Goal: Task Accomplishment & Management: Manage account settings

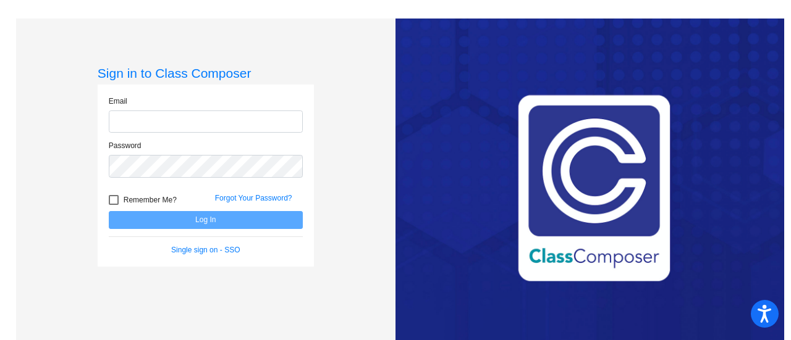
type input "[PERSON_NAME][EMAIL_ADDRESS][PERSON_NAME][DOMAIN_NAME]"
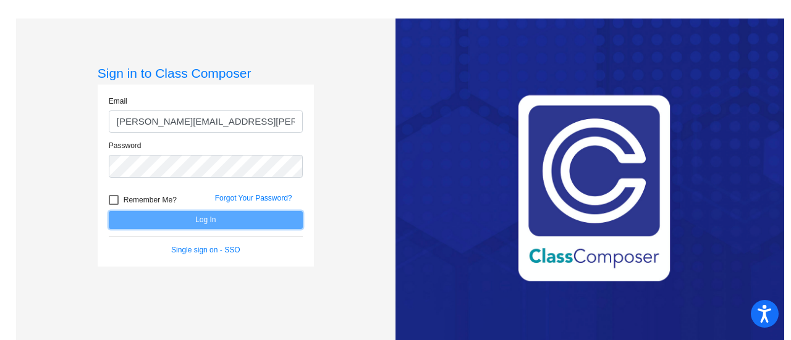
click at [199, 221] on button "Log In" at bounding box center [206, 220] width 194 height 18
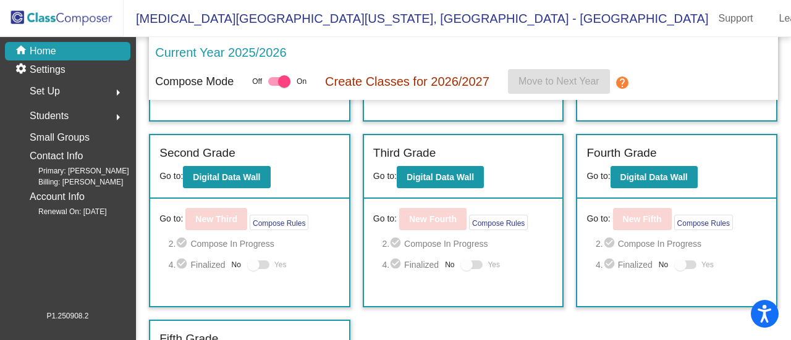
scroll to position [241, 0]
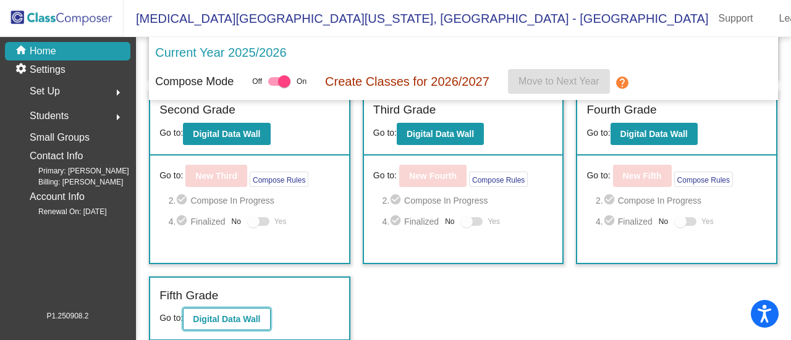
click at [251, 316] on b "Digital Data Wall" at bounding box center [226, 319] width 67 height 10
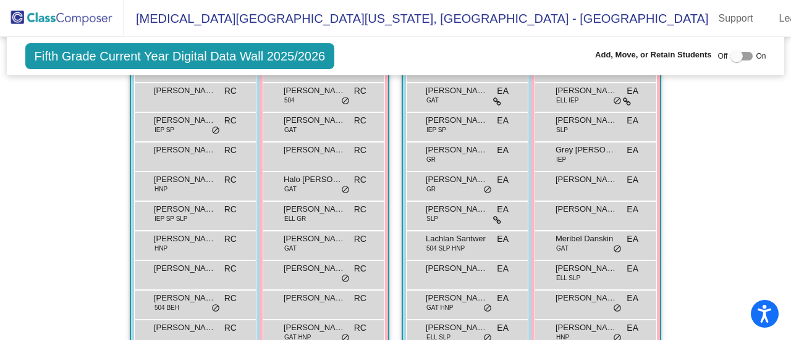
scroll to position [443, 0]
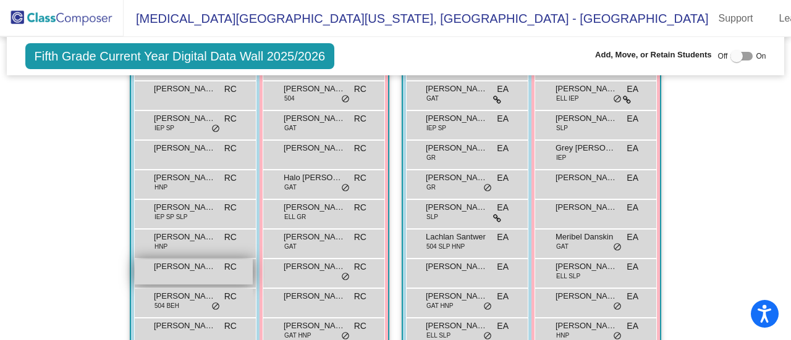
click at [195, 269] on div "[PERSON_NAME] RC lock do_not_disturb_alt" at bounding box center [194, 271] width 118 height 25
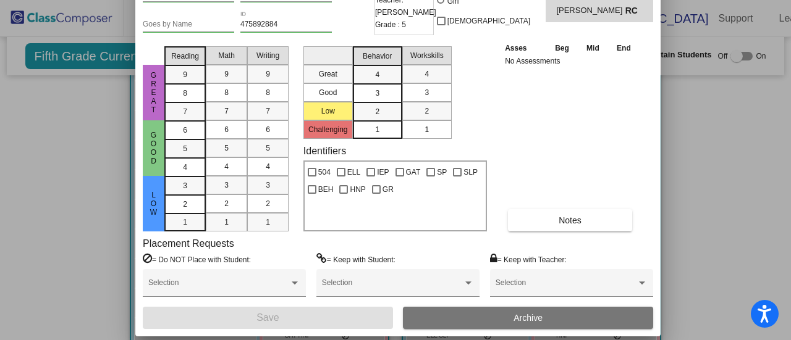
drag, startPoint x: 498, startPoint y: 15, endPoint x: 501, endPoint y: -43, distance: 58.7
click at [501, 0] on html "Accessibility Screen-Reader Guide, Feedback, and Issue Reporting | New window […" at bounding box center [395, 170] width 791 height 340
click at [509, 317] on button "Archive" at bounding box center [528, 318] width 250 height 22
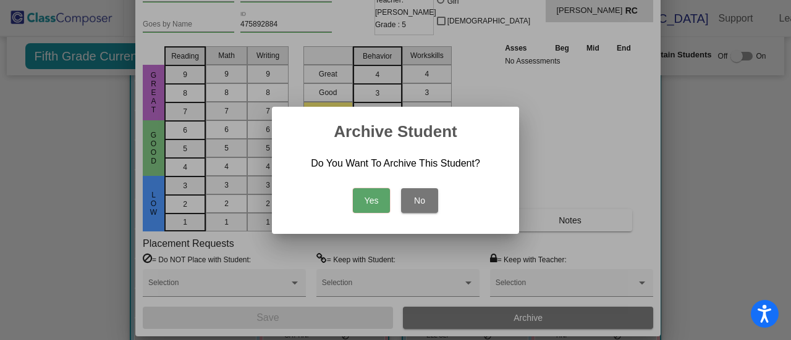
click at [374, 195] on button "Yes" at bounding box center [371, 200] width 37 height 25
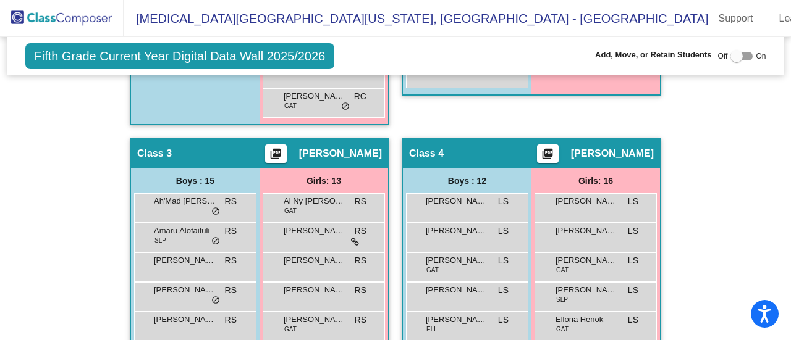
scroll to position [789, 0]
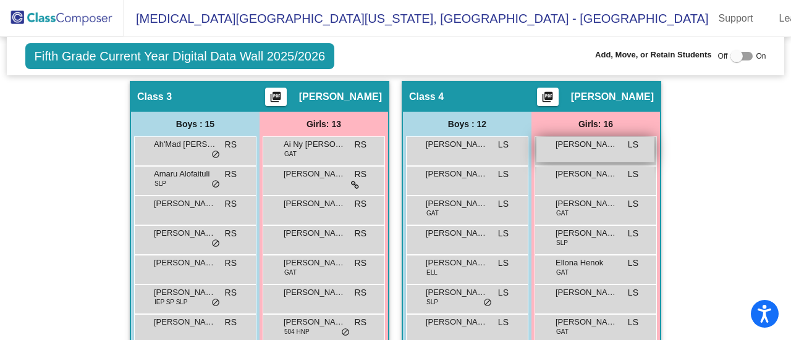
click at [594, 144] on span "[PERSON_NAME]" at bounding box center [586, 144] width 62 height 12
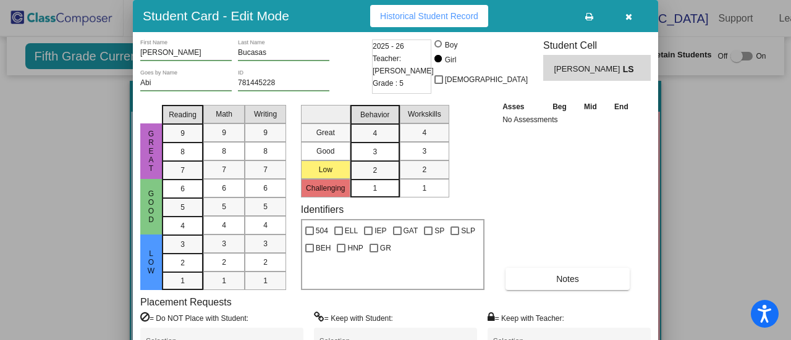
drag, startPoint x: 553, startPoint y: 235, endPoint x: 552, endPoint y: 170, distance: 65.5
click at [552, 170] on div "Asses Beg Mid End No Assessments Notes" at bounding box center [568, 195] width 138 height 190
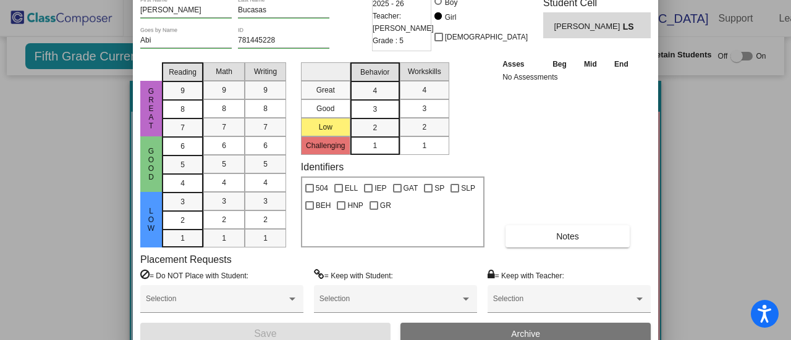
drag, startPoint x: 516, startPoint y: 22, endPoint x: 516, endPoint y: -23, distance: 45.7
click at [516, 0] on html "Accessibility Screen-Reader Guide, Feedback, and Issue Reporting | New window […" at bounding box center [395, 170] width 791 height 340
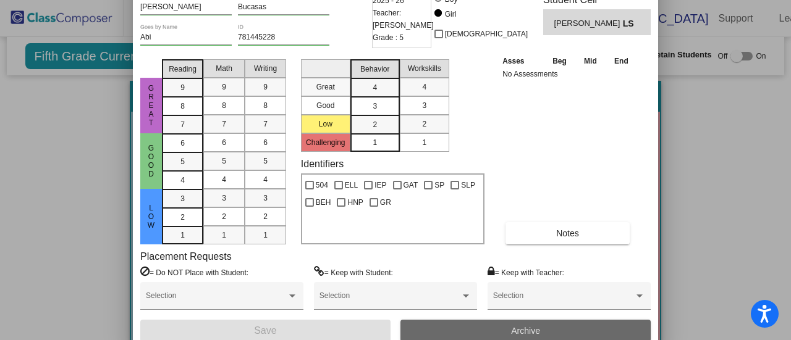
click at [484, 327] on button "Archive" at bounding box center [525, 331] width 250 height 22
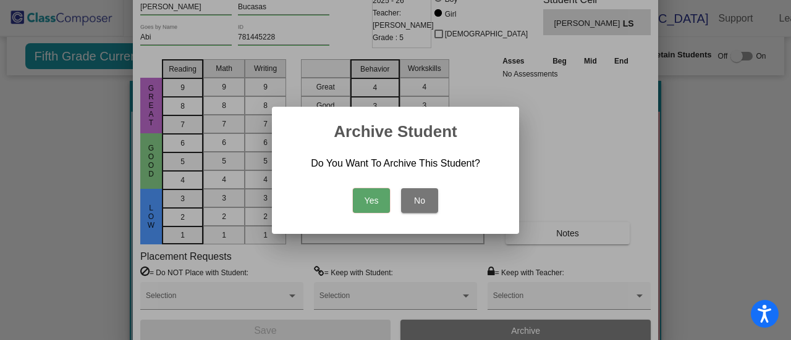
click at [361, 201] on button "Yes" at bounding box center [371, 200] width 37 height 25
